Goal: Task Accomplishment & Management: Manage account settings

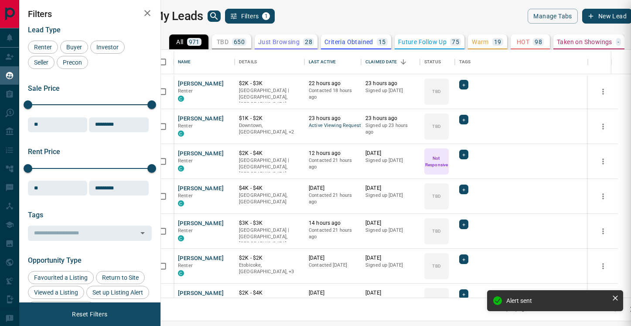
scroll to position [248, 466]
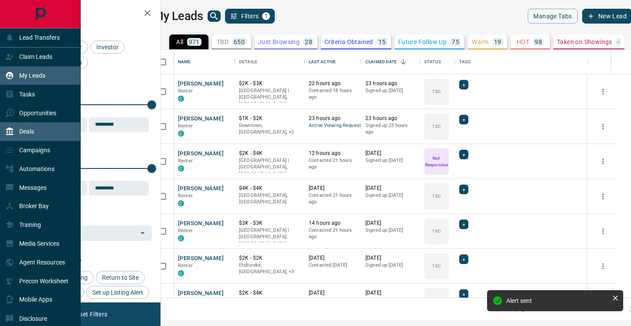
click at [27, 129] on p "Deals" at bounding box center [26, 131] width 15 height 7
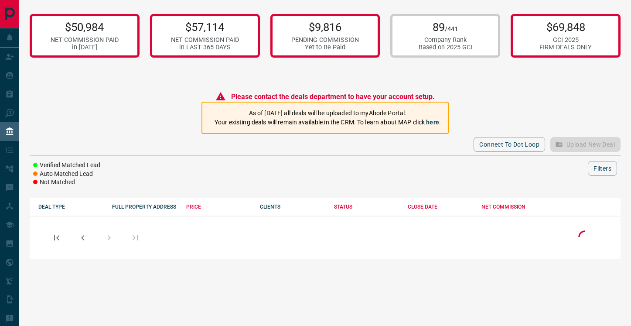
click at [435, 122] on link "here" at bounding box center [432, 122] width 13 height 7
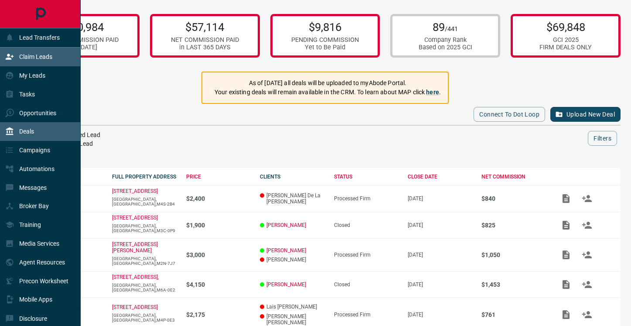
click at [34, 58] on p "Claim Leads" at bounding box center [35, 56] width 33 height 7
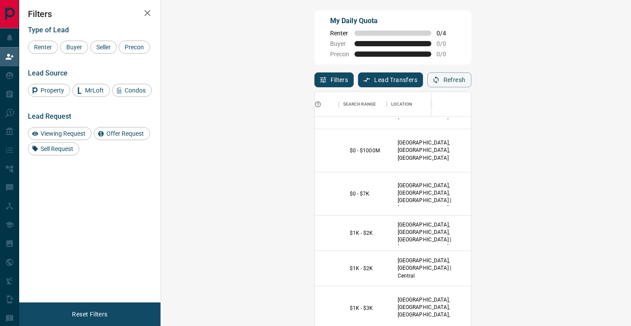
scroll to position [31, 172]
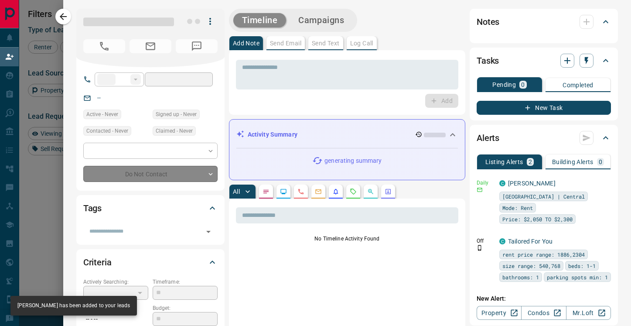
type input "**"
type input "**********"
type input "**"
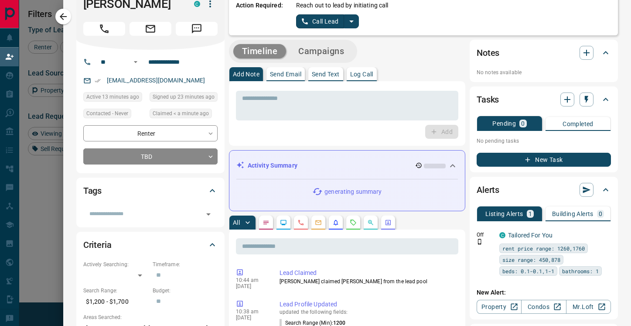
scroll to position [0, 0]
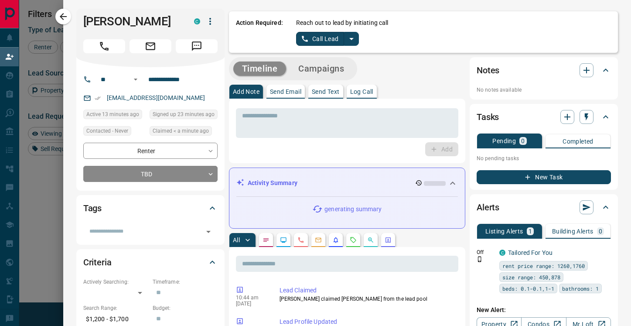
click at [329, 38] on button "Call Lead" at bounding box center [320, 39] width 48 height 14
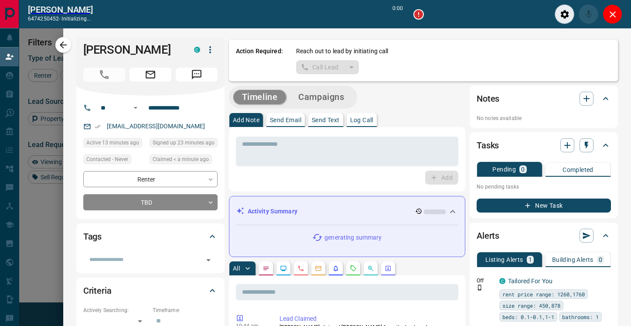
scroll to position [225, 452]
type input "*******"
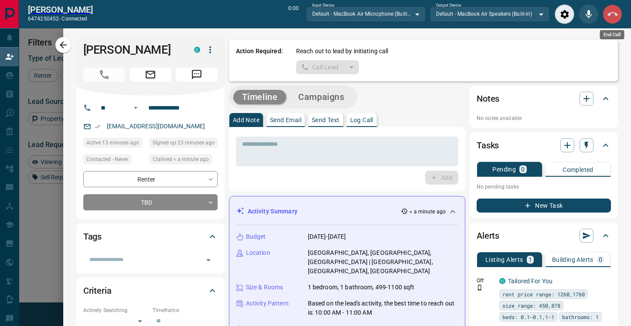
click at [615, 17] on icon "End Call" at bounding box center [613, 14] width 10 height 10
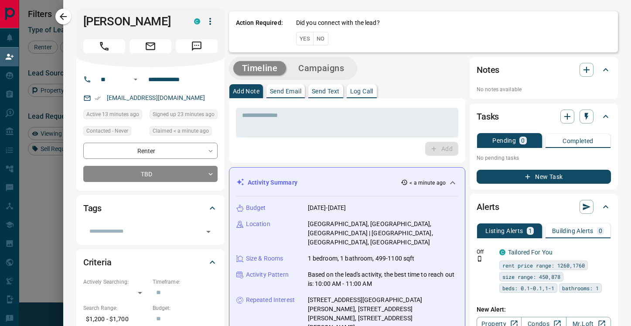
scroll to position [247, 452]
click at [325, 41] on button "No" at bounding box center [320, 39] width 15 height 14
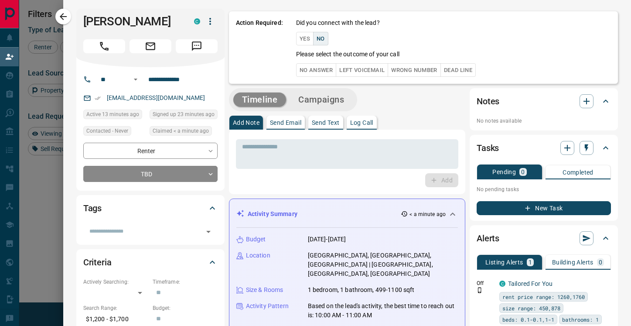
click at [326, 69] on button "No Answer" at bounding box center [316, 70] width 40 height 14
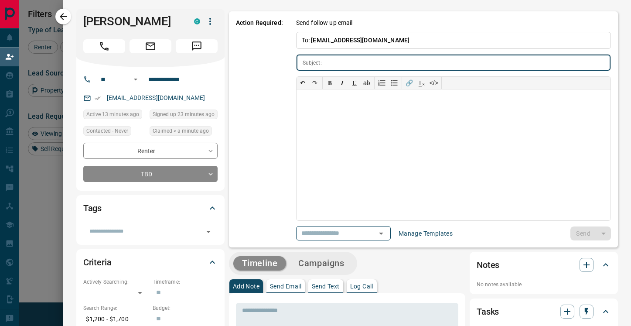
type input "**********"
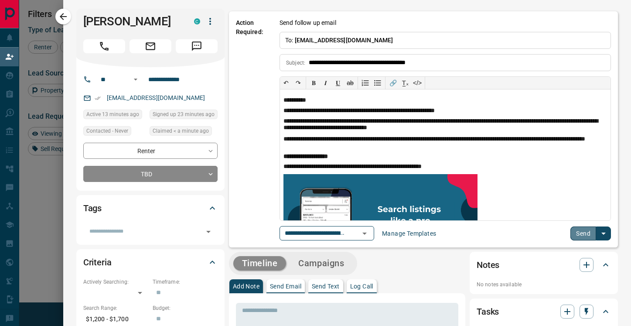
click at [580, 233] on button "Send" at bounding box center [584, 233] width 26 height 14
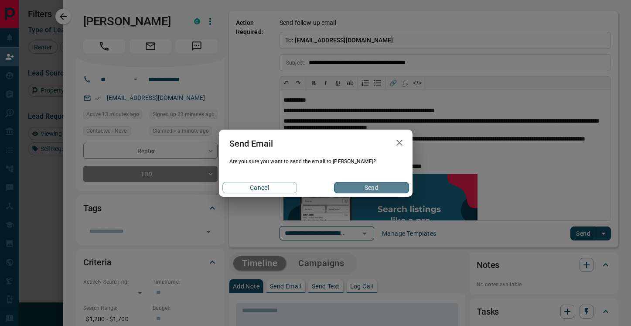
click at [373, 184] on button "Send" at bounding box center [371, 187] width 75 height 11
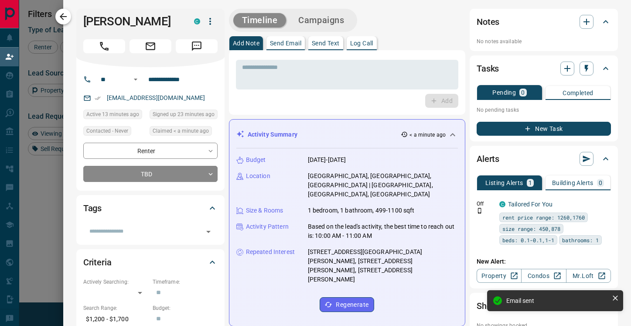
click at [63, 16] on icon "button" at bounding box center [63, 16] width 10 height 10
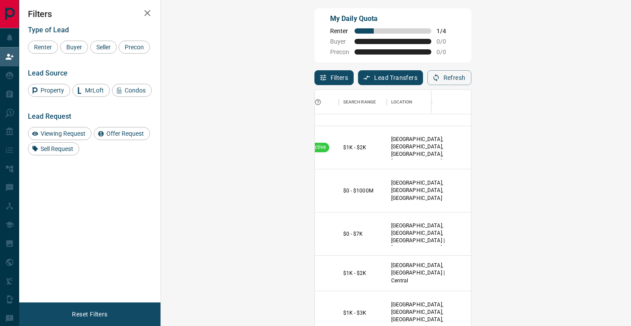
scroll to position [3, 0]
click at [598, 190] on button "Notes" at bounding box center [617, 190] width 38 height 14
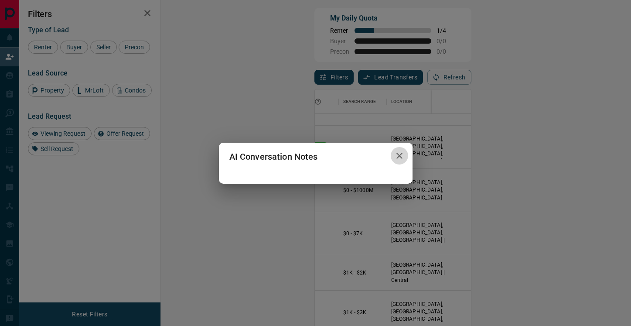
click at [400, 156] on icon "button" at bounding box center [399, 156] width 10 height 10
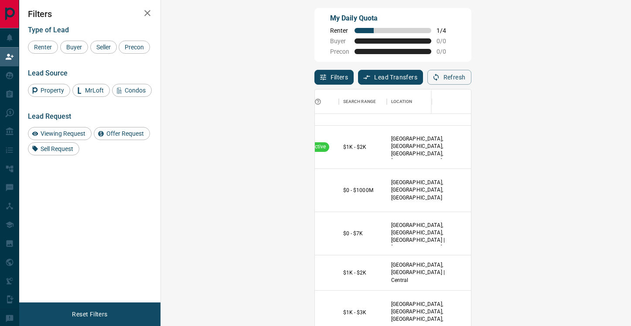
click at [598, 189] on button "Notes" at bounding box center [617, 190] width 38 height 14
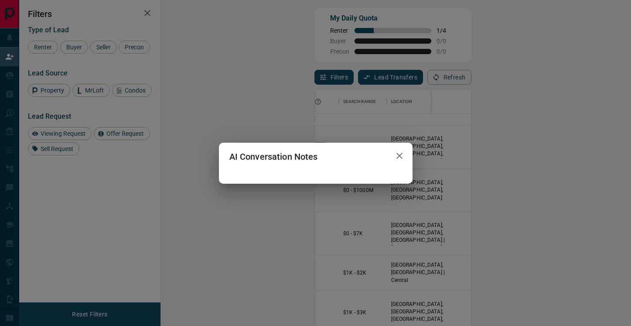
click at [399, 156] on icon "button" at bounding box center [400, 156] width 6 height 6
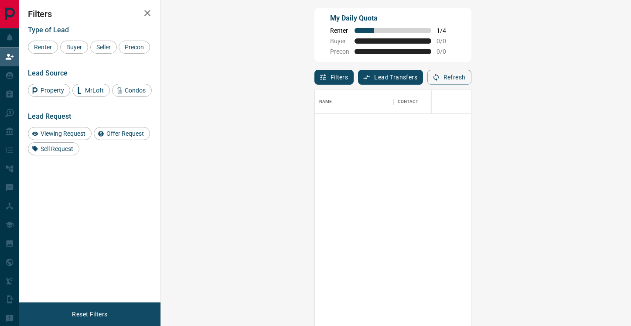
scroll to position [0, 0]
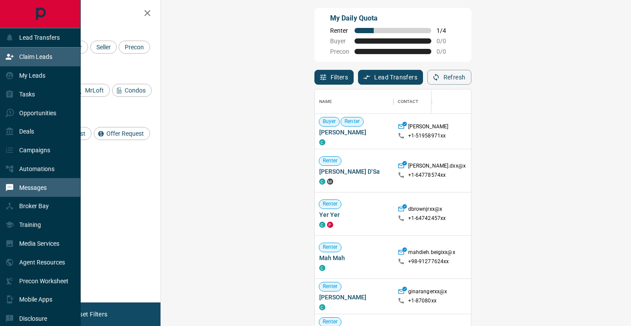
click at [35, 191] on div "Messages" at bounding box center [25, 187] width 41 height 14
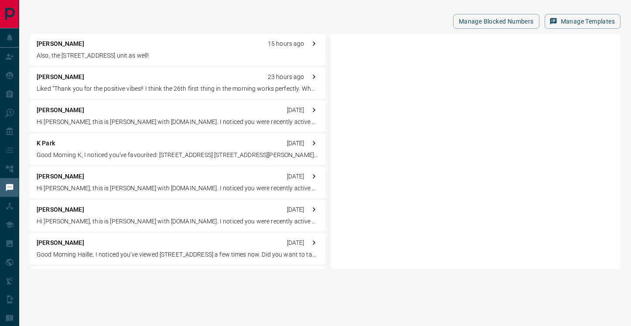
click at [120, 55] on p "Also, the [STREET_ADDRESS] unit as well!" at bounding box center [178, 55] width 282 height 9
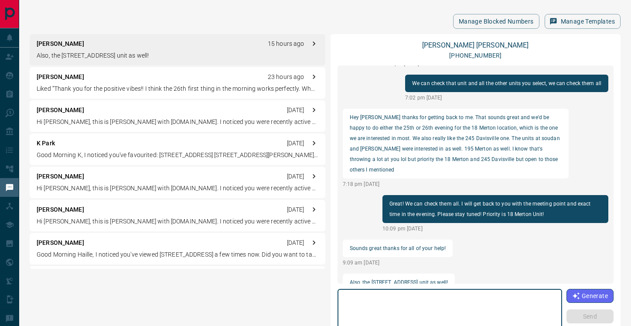
scroll to position [1006, 1]
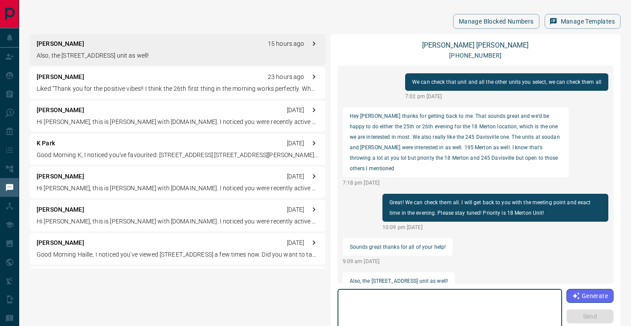
click at [135, 82] on div "[PERSON_NAME] 23 hours ago Liked “Thank you for the positive vibes!! I think th…" at bounding box center [178, 82] width 296 height 31
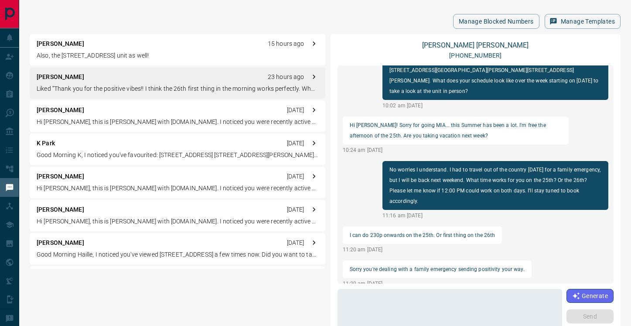
scroll to position [948, 0]
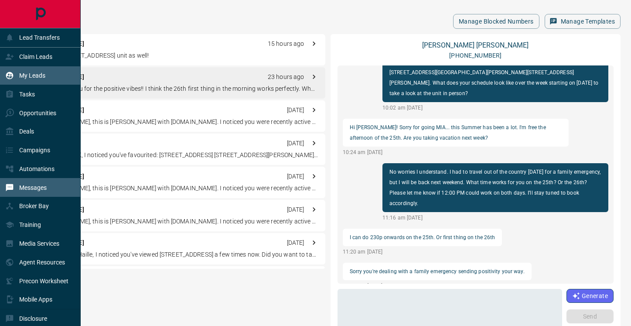
click at [13, 75] on icon at bounding box center [9, 75] width 7 height 7
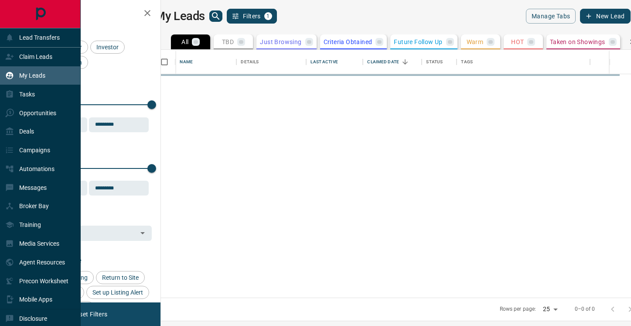
scroll to position [248, 466]
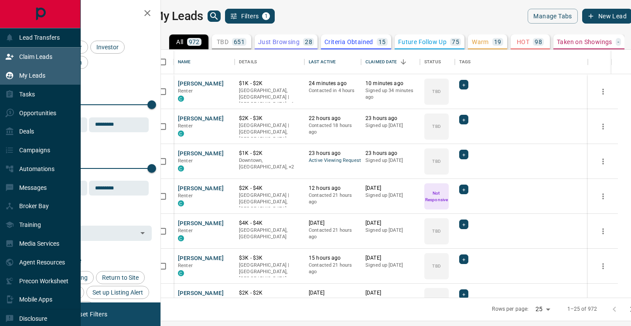
click at [14, 58] on div "Claim Leads" at bounding box center [28, 57] width 47 height 14
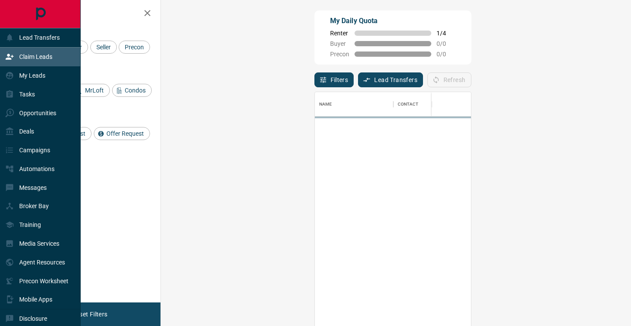
scroll to position [247, 452]
